Goal: Navigation & Orientation: Find specific page/section

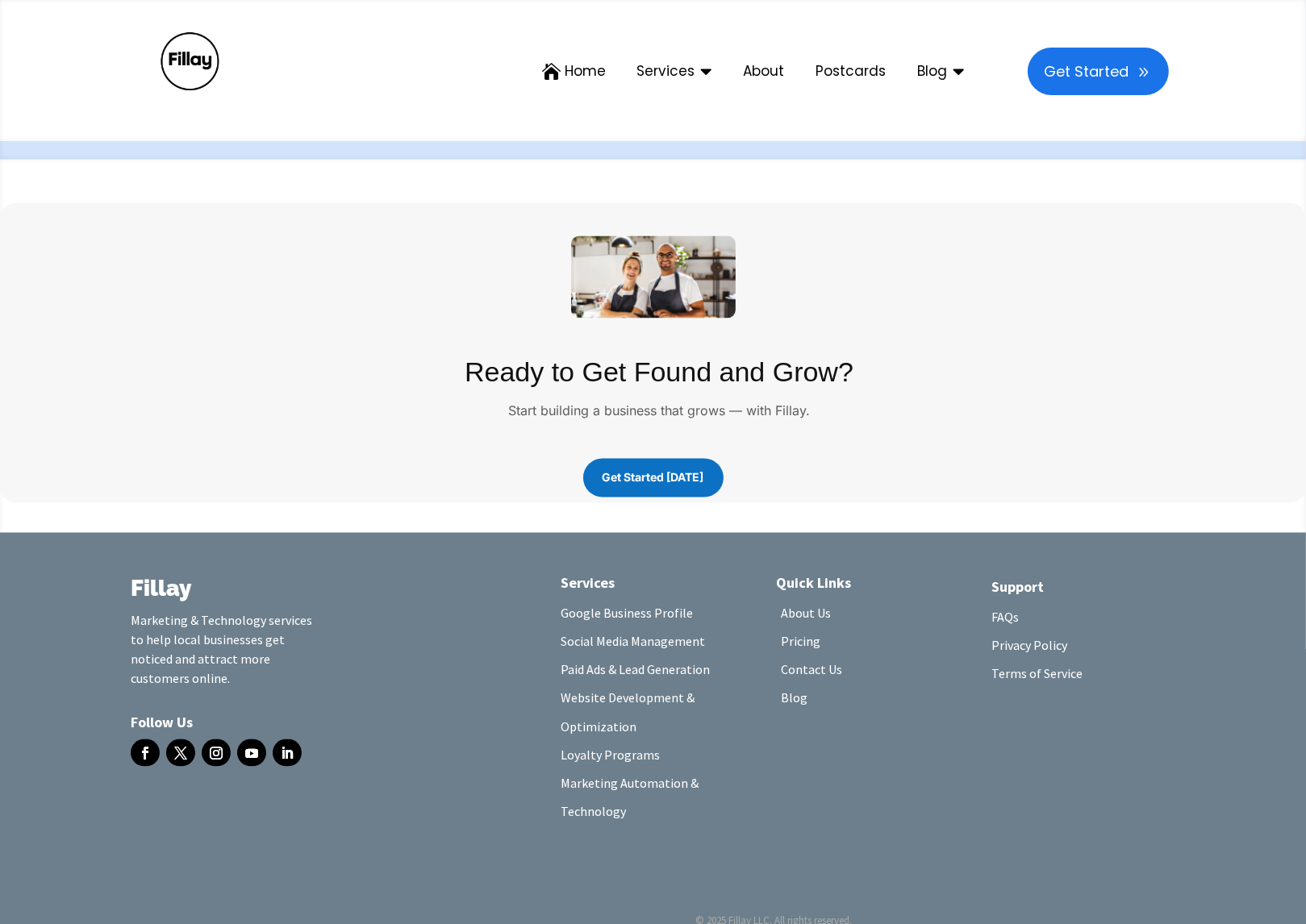
scroll to position [3047, 0]
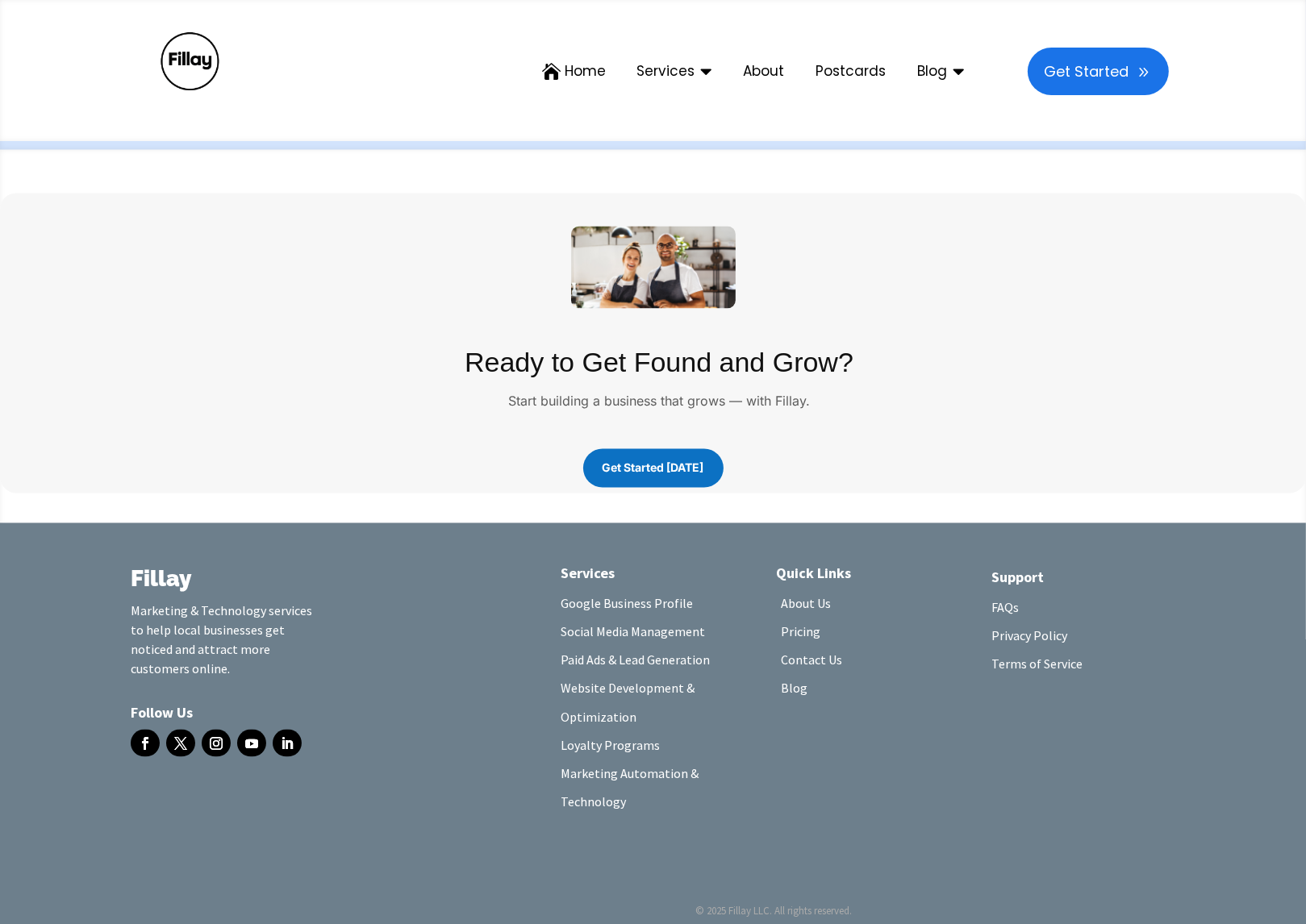
click at [802, 596] on link "About Us" at bounding box center [805, 608] width 50 height 24
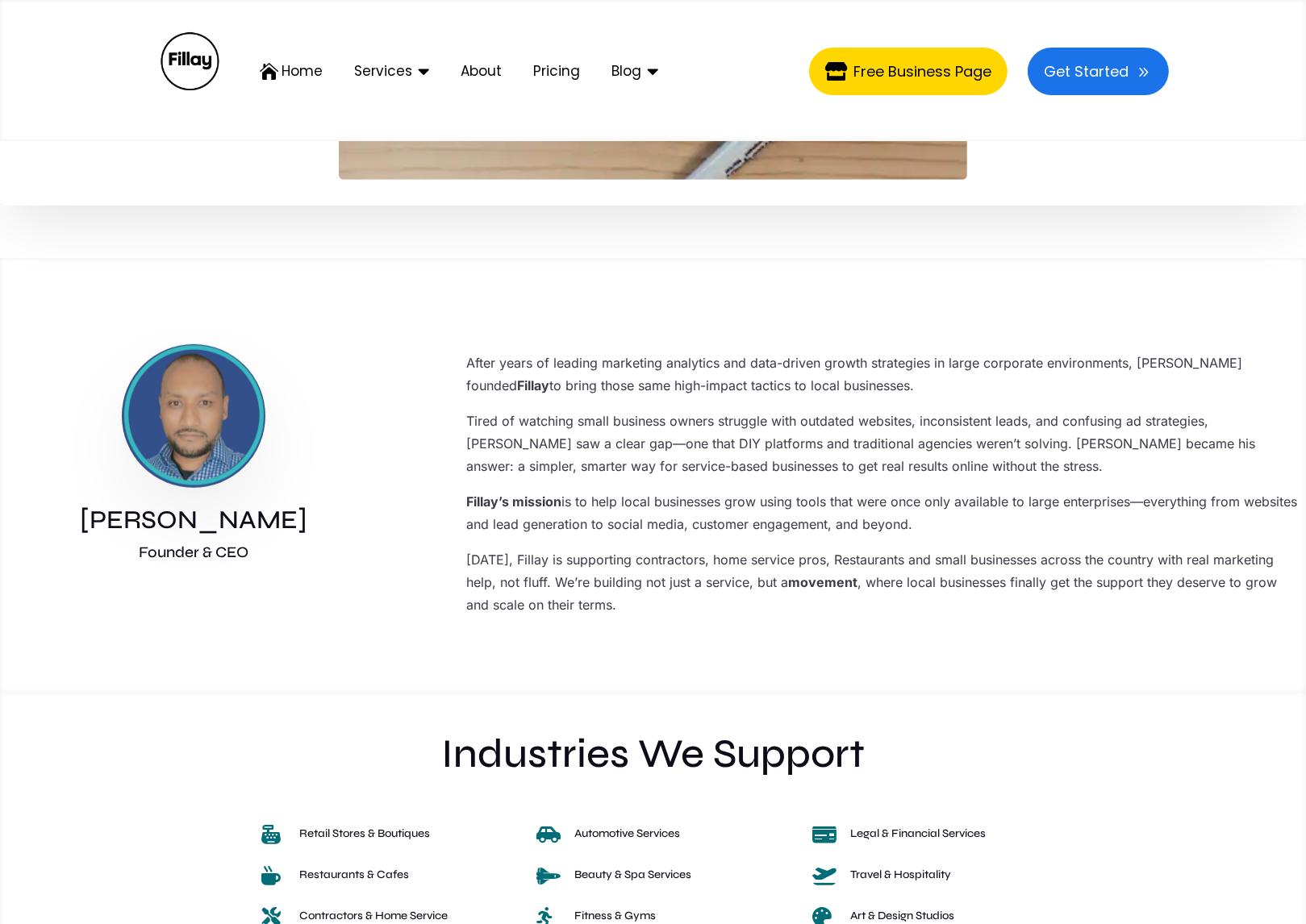
scroll to position [1289, 0]
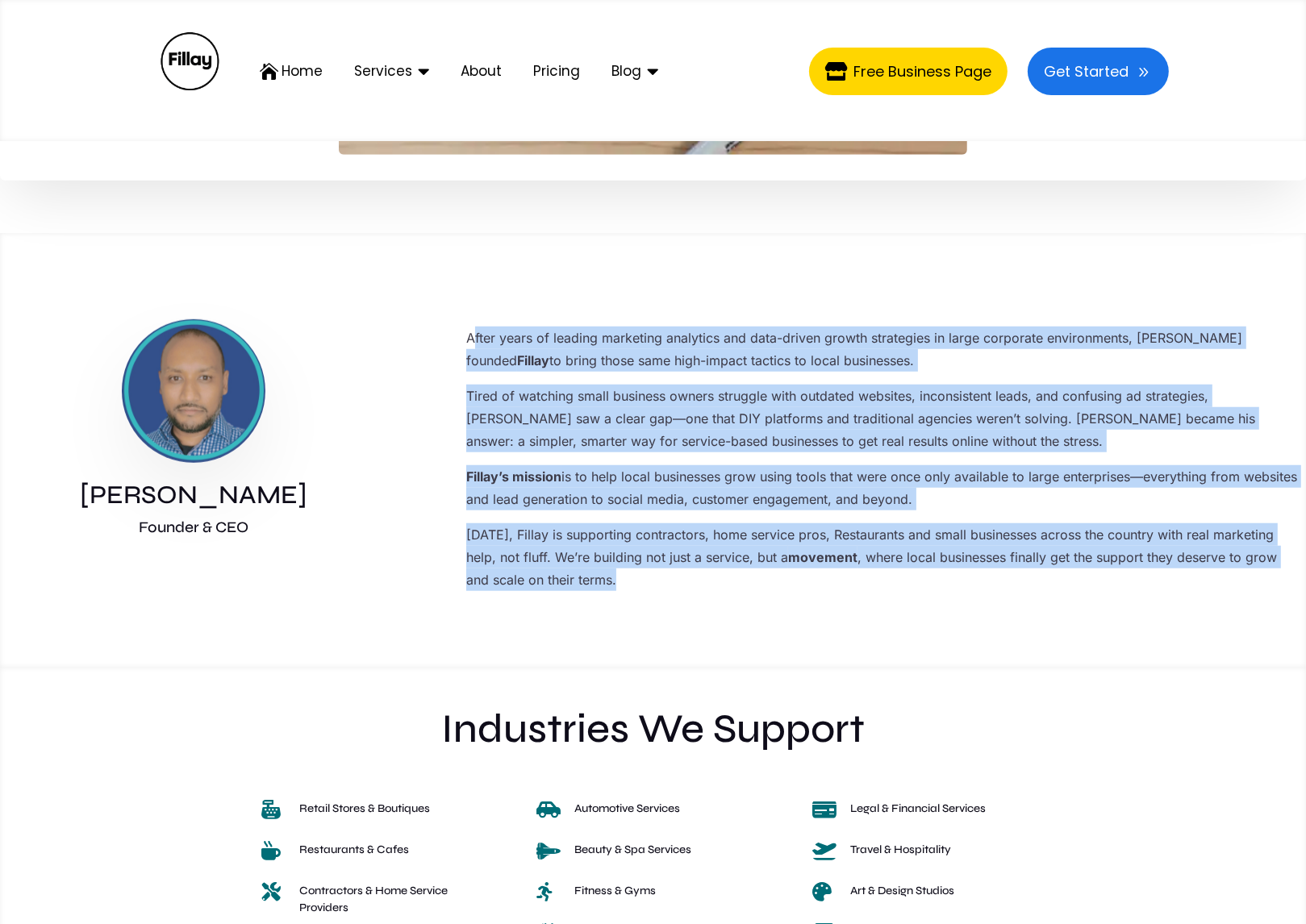
drag, startPoint x: 487, startPoint y: 333, endPoint x: 747, endPoint y: 586, distance: 362.8
click at [747, 586] on div "After years of leading marketing analytics and data-driven growth strategies in…" at bounding box center [882, 455] width 846 height 272
click at [756, 590] on div "Romel Prashad Founder & CEO After years of leading marketing analytics and data…" at bounding box center [653, 453] width 1306 height 336
click at [548, 348] on p "After years of leading marketing analytics and data-driven growth strategies in…" at bounding box center [884, 355] width 836 height 58
drag, startPoint x: 494, startPoint y: 326, endPoint x: 771, endPoint y: 582, distance: 377.2
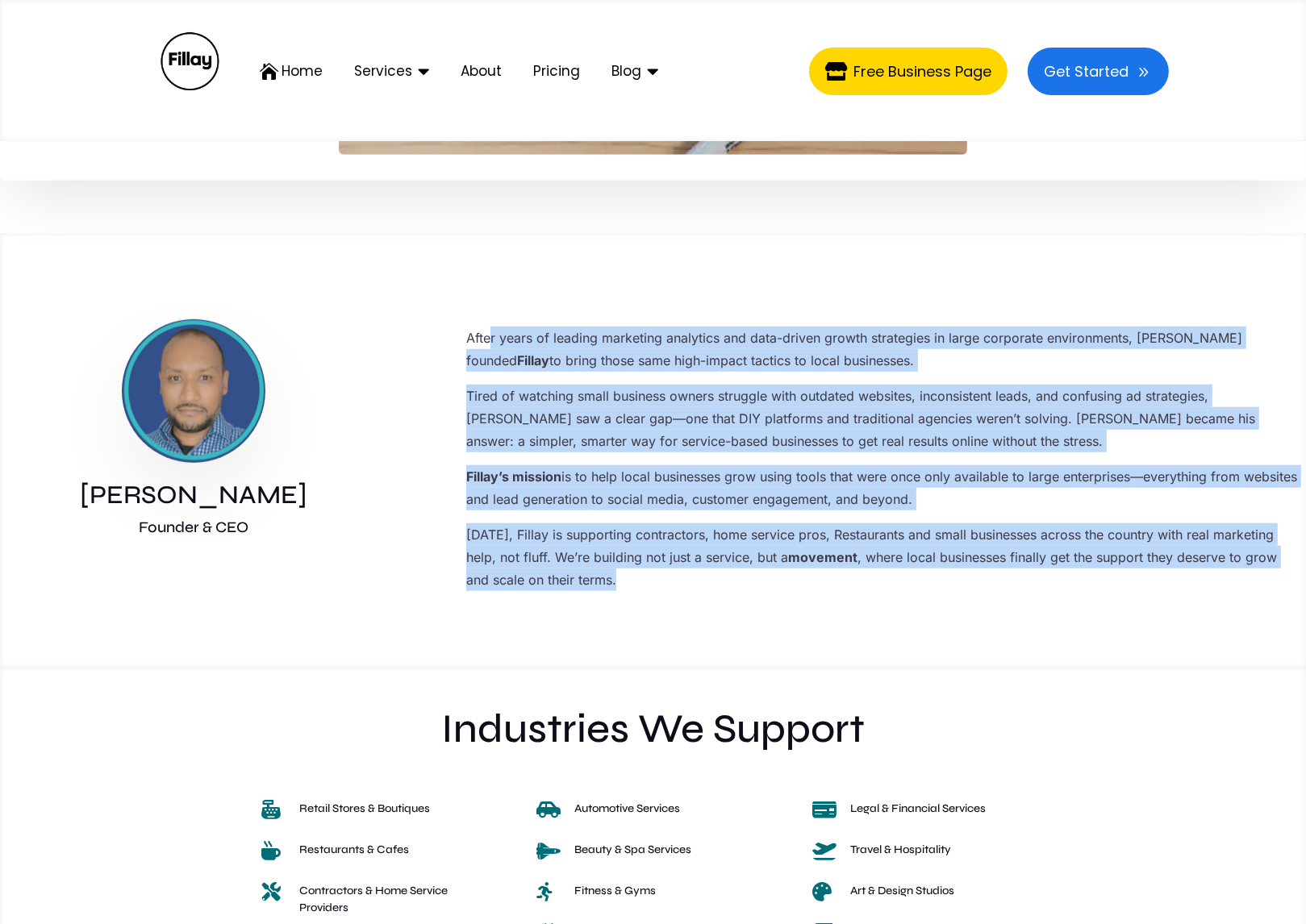
click at [771, 582] on div "After years of leading marketing analytics and data-driven growth strategies in…" at bounding box center [884, 458] width 836 height 265
click at [771, 582] on p "Today, Fillay is supporting contractors, home service pros, Restaurants and sma…" at bounding box center [884, 557] width 836 height 68
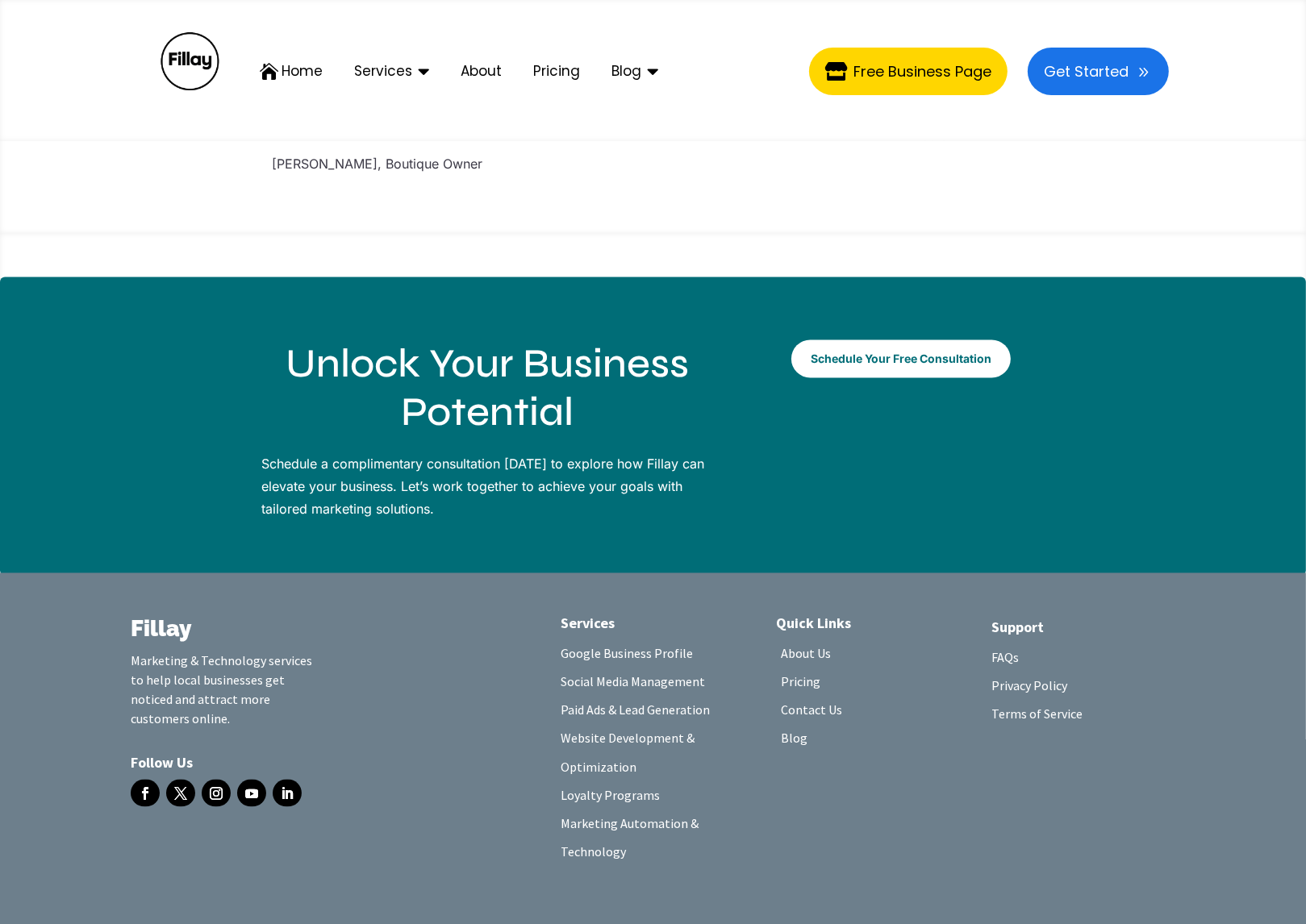
scroll to position [3154, 0]
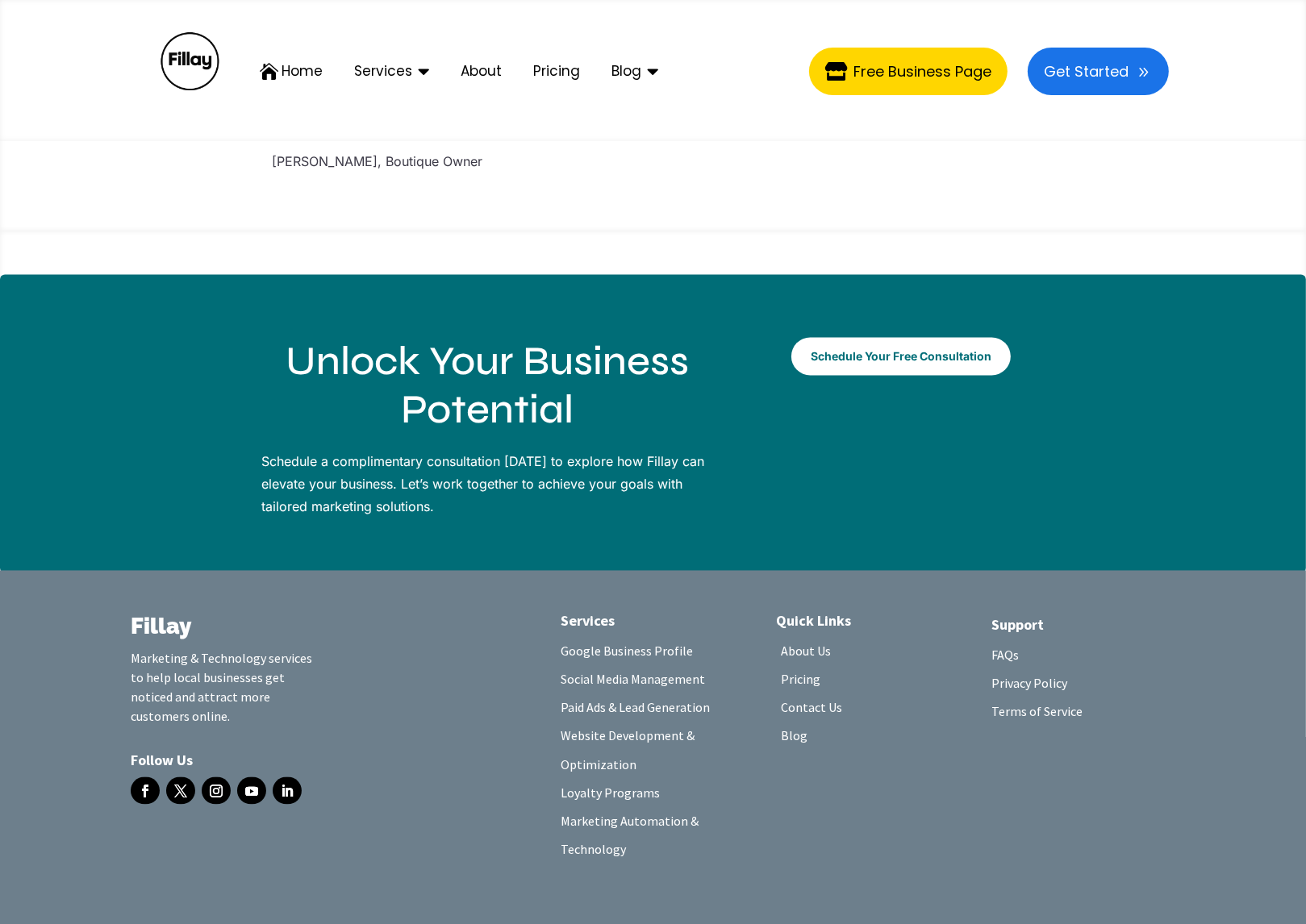
click at [800, 671] on link "Pricing" at bounding box center [800, 683] width 40 height 24
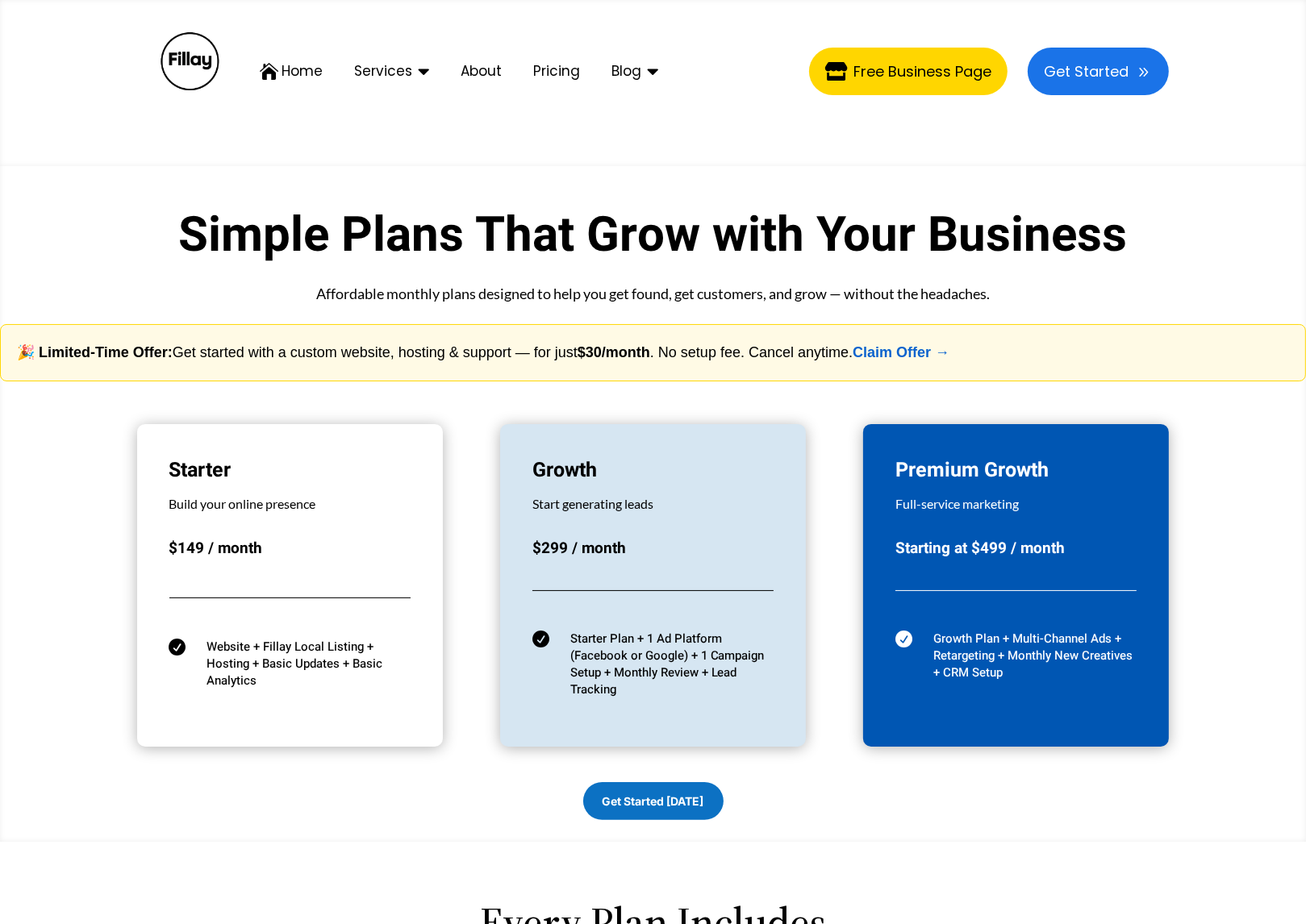
drag, startPoint x: 854, startPoint y: 553, endPoint x: 718, endPoint y: 123, distance: 451.0
